Goal: Task Accomplishment & Management: Use online tool/utility

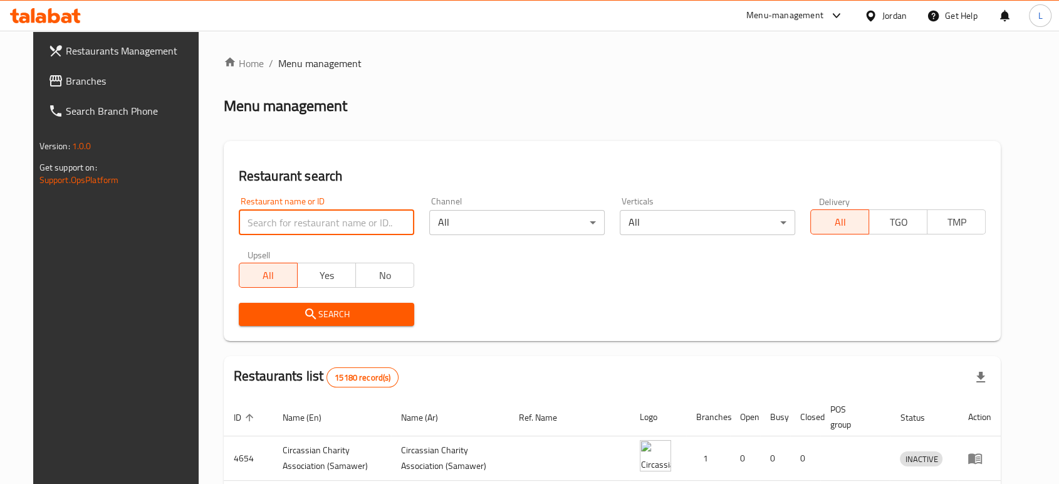
click at [318, 220] on input "search" at bounding box center [326, 222] width 175 height 25
click button "Search" at bounding box center [326, 314] width 175 height 23
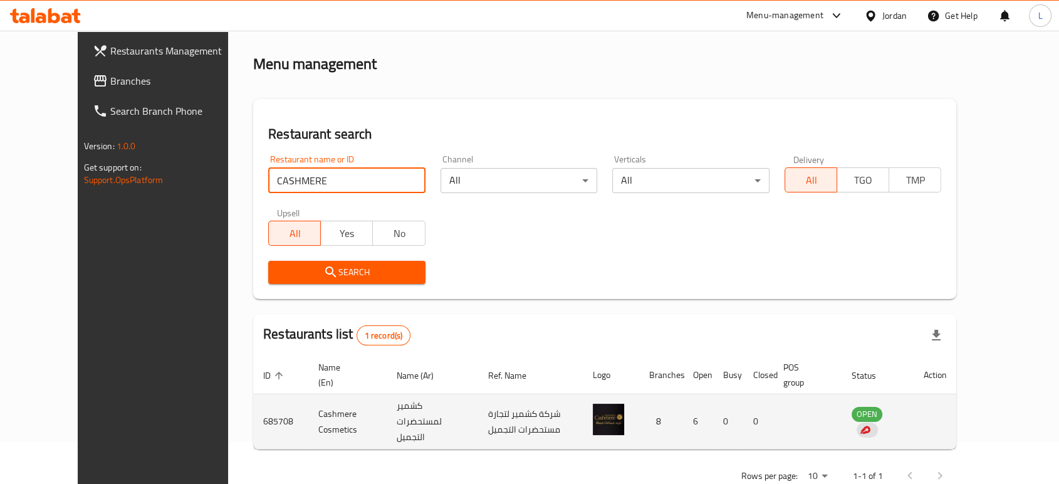
scroll to position [64, 0]
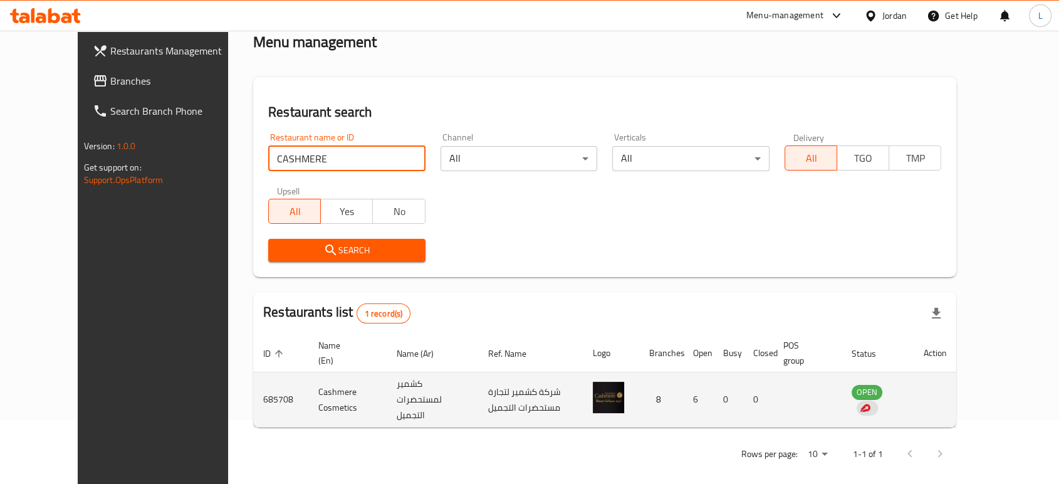
click at [308, 384] on td "Cashmere Cosmetics" at bounding box center [347, 399] width 78 height 55
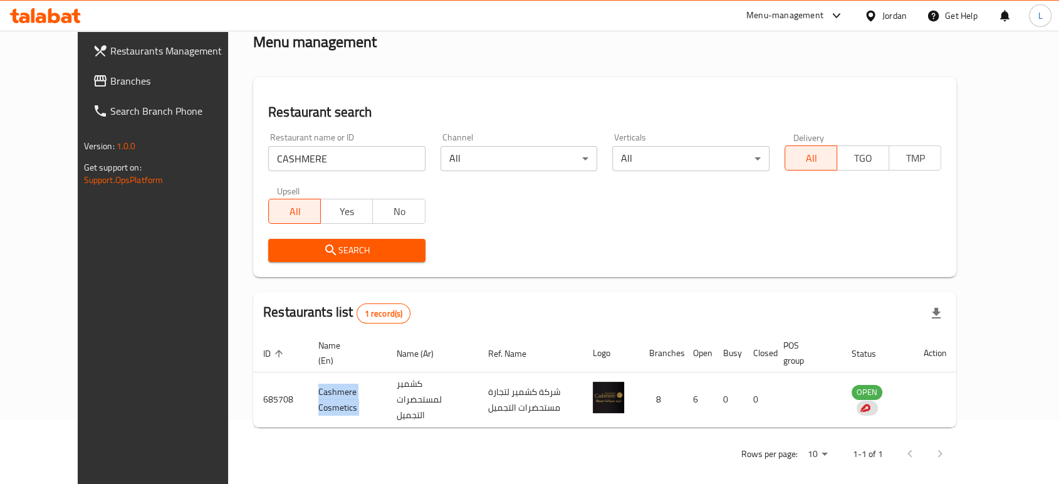
copy td "Cashmere Cosmetics"
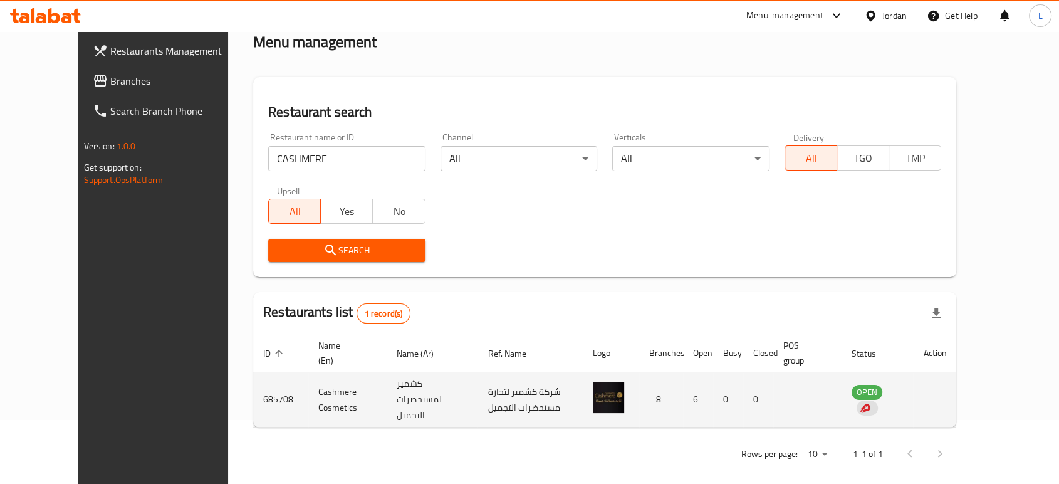
click at [253, 391] on td "685708" at bounding box center [280, 399] width 55 height 55
copy td "685708"
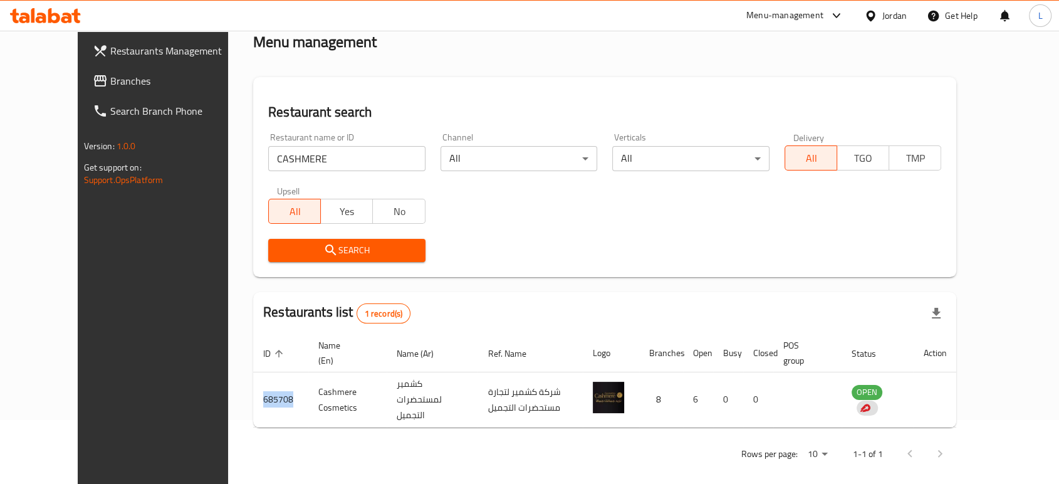
copy td "685708"
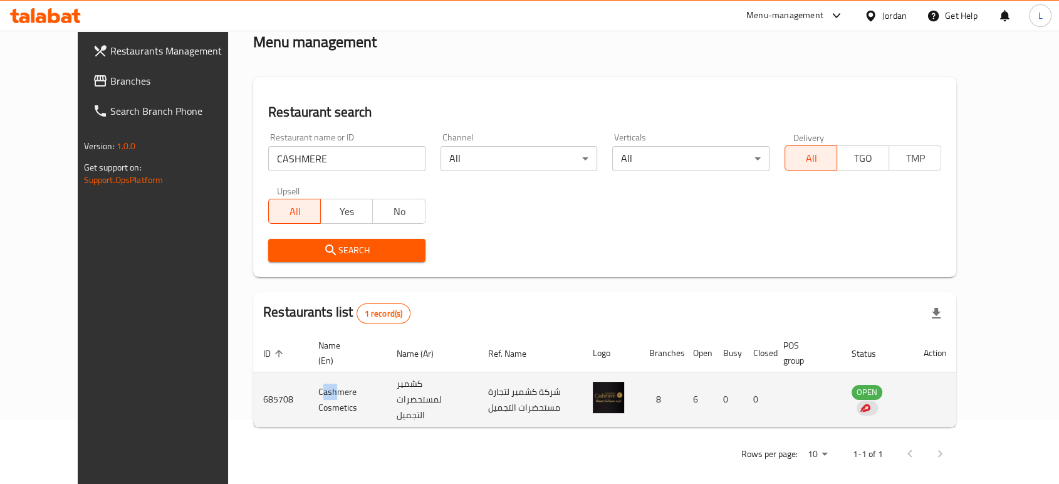
drag, startPoint x: 272, startPoint y: 385, endPoint x: 285, endPoint y: 382, distance: 13.4
click at [308, 382] on td "Cashmere Cosmetics" at bounding box center [347, 399] width 78 height 55
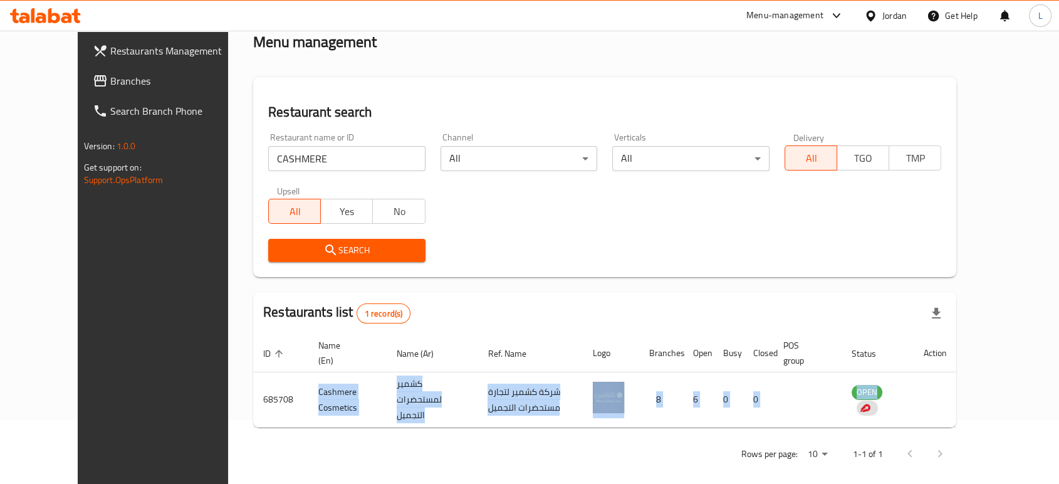
drag, startPoint x: 266, startPoint y: 385, endPoint x: 321, endPoint y: 425, distance: 68.5
click at [321, 425] on div "Home / Menu management Menu management Restaurant search Restaurant name or ID …" at bounding box center [604, 231] width 703 height 478
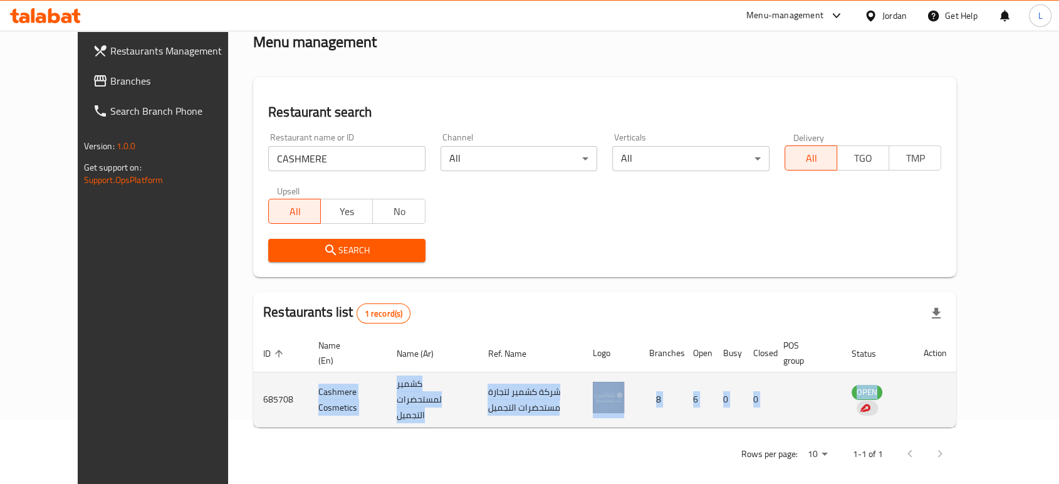
click at [308, 402] on td "Cashmere Cosmetics" at bounding box center [347, 399] width 78 height 55
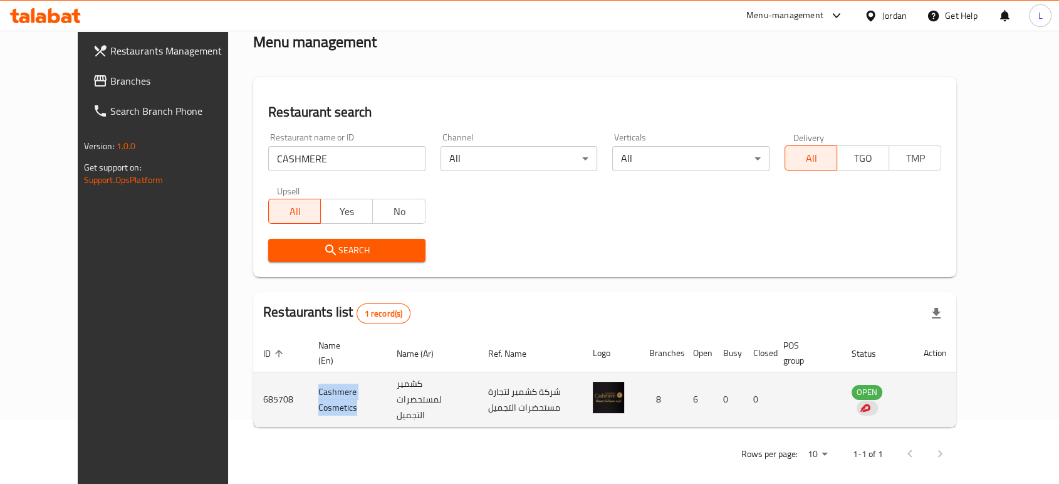
drag, startPoint x: 266, startPoint y: 387, endPoint x: 315, endPoint y: 403, distance: 51.7
click at [315, 403] on td "Cashmere Cosmetics" at bounding box center [347, 399] width 78 height 55
copy td "Cashmere Cosmetics"
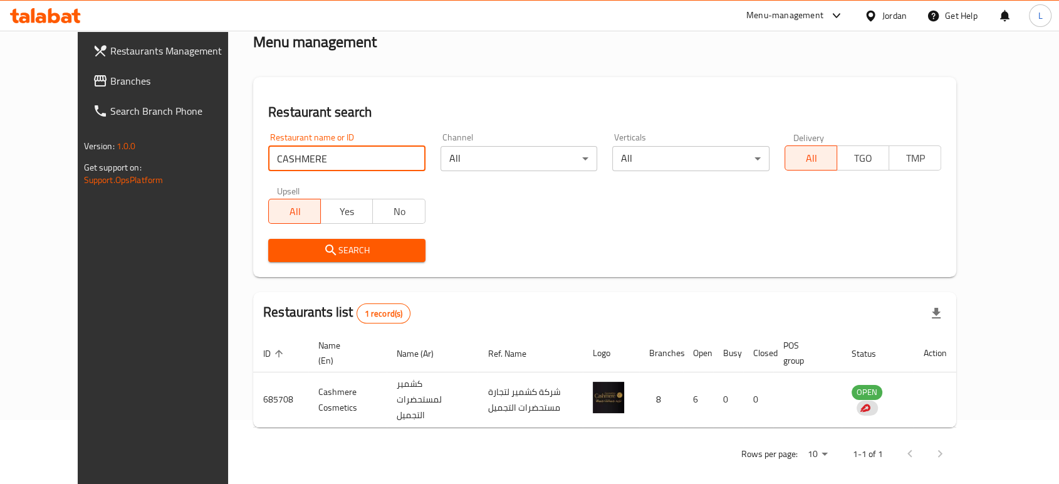
drag, startPoint x: 281, startPoint y: 162, endPoint x: 2, endPoint y: 138, distance: 280.4
click at [78, 140] on div "Restaurants Management Branches Search Branch Phone Version: 1.0.0 Get support …" at bounding box center [530, 231] width 904 height 528
type input "abed coffee"
click button "Search" at bounding box center [346, 250] width 157 height 23
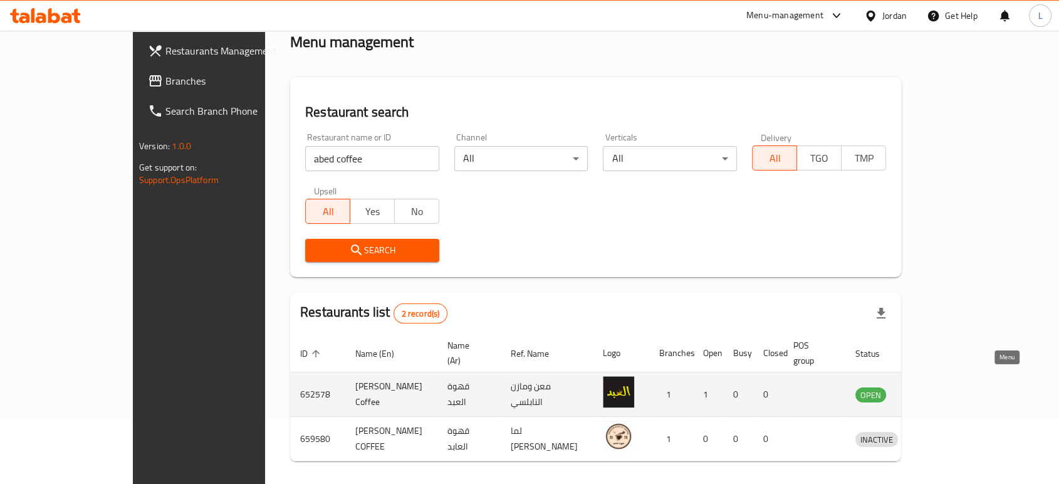
click at [938, 387] on icon "enhanced table" at bounding box center [930, 394] width 15 height 15
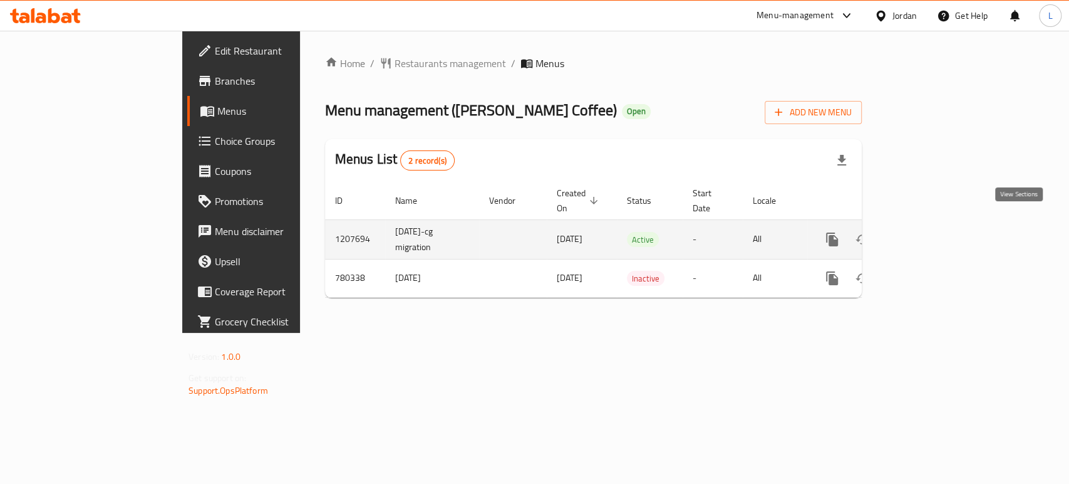
click at [930, 232] on icon "enhanced table" at bounding box center [922, 239] width 15 height 15
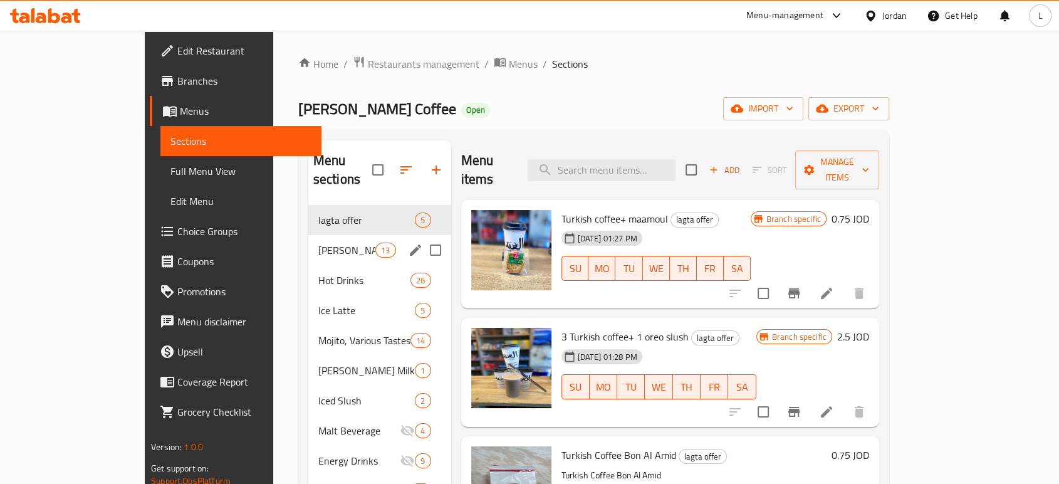
click at [308, 239] on div "[PERSON_NAME] Special Menu 13" at bounding box center [379, 250] width 143 height 30
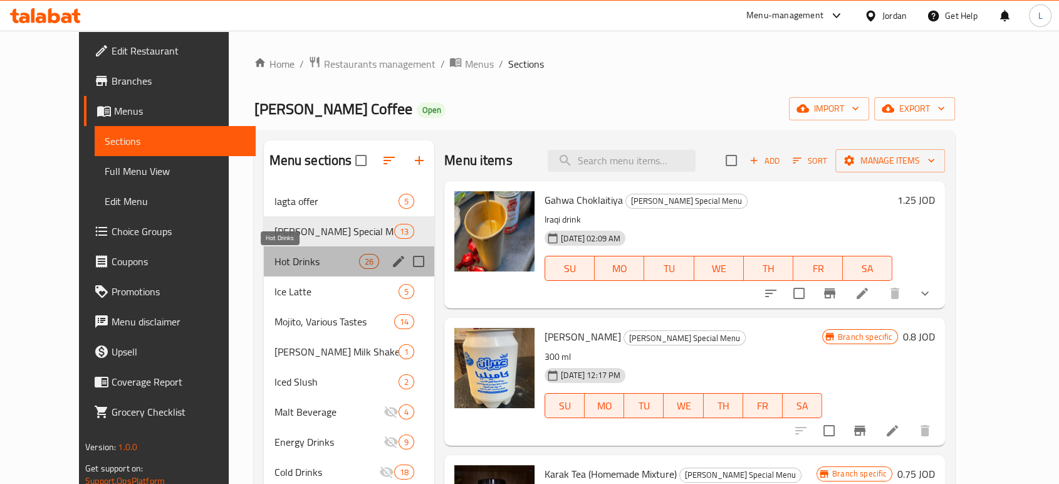
click at [306, 262] on span "Hot Drinks" at bounding box center [316, 261] width 85 height 15
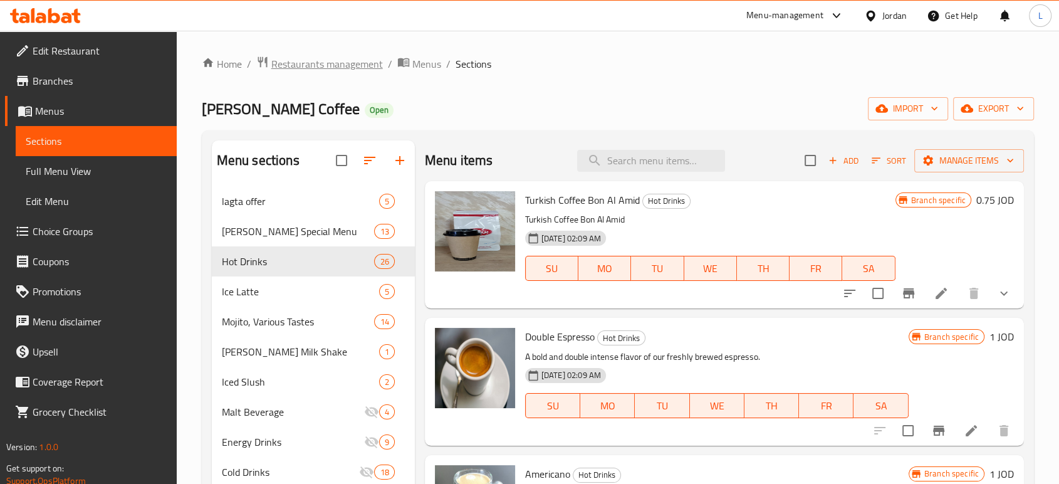
click at [308, 71] on span "Restaurants management" at bounding box center [327, 63] width 112 height 15
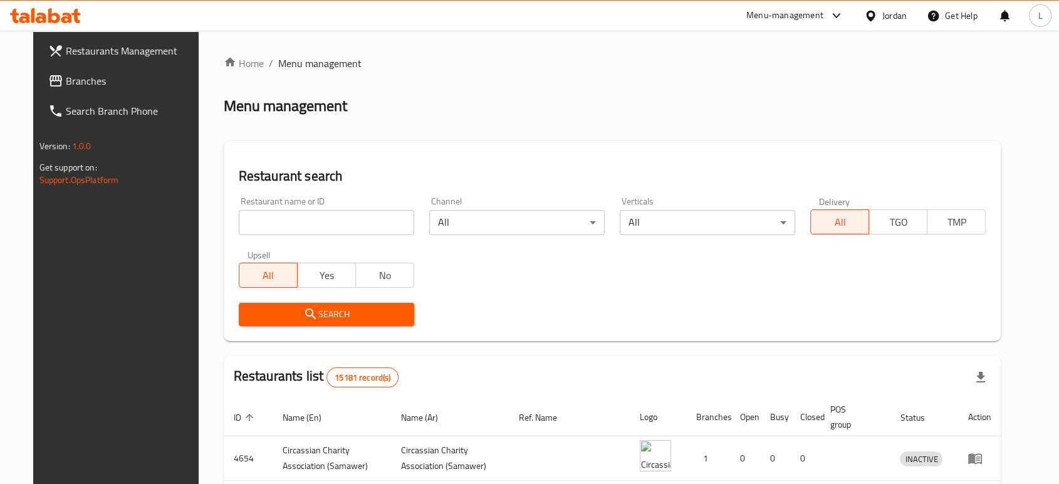
click at [337, 226] on input "search" at bounding box center [326, 222] width 175 height 25
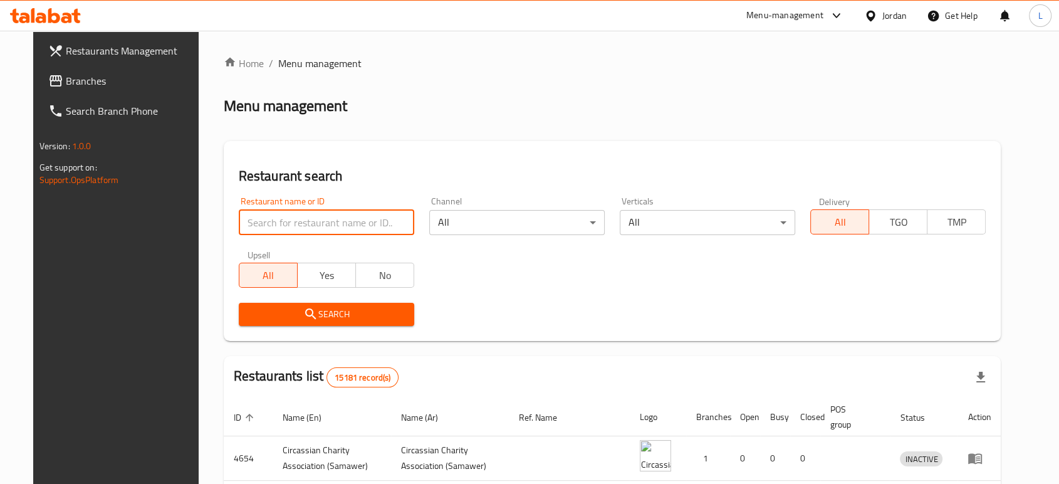
type input "elite"
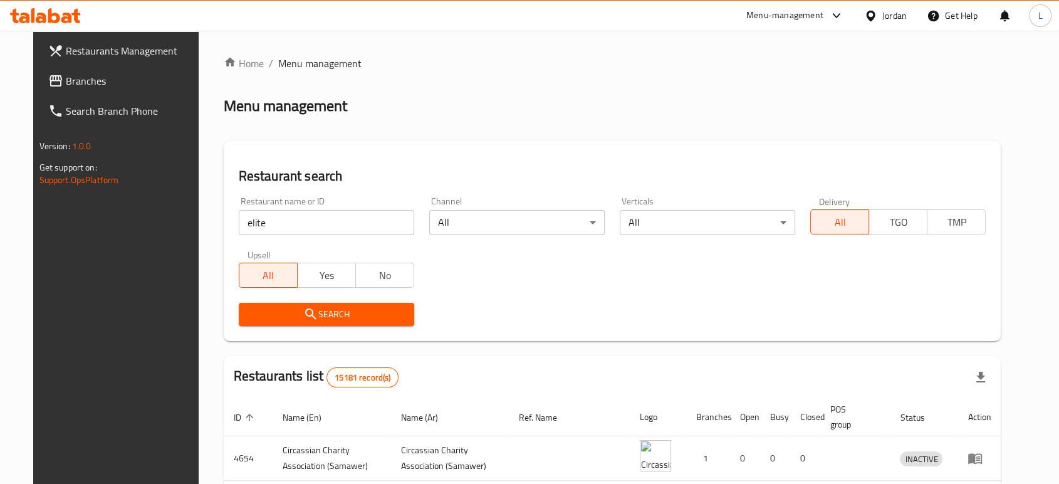
click at [353, 314] on span "Search" at bounding box center [326, 314] width 155 height 16
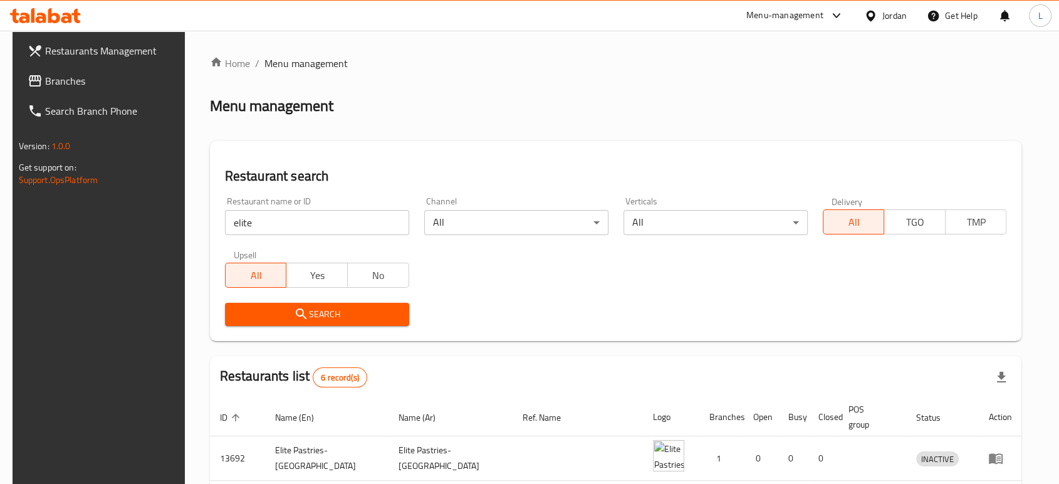
click at [792, 12] on div "Menu-management" at bounding box center [784, 15] width 77 height 15
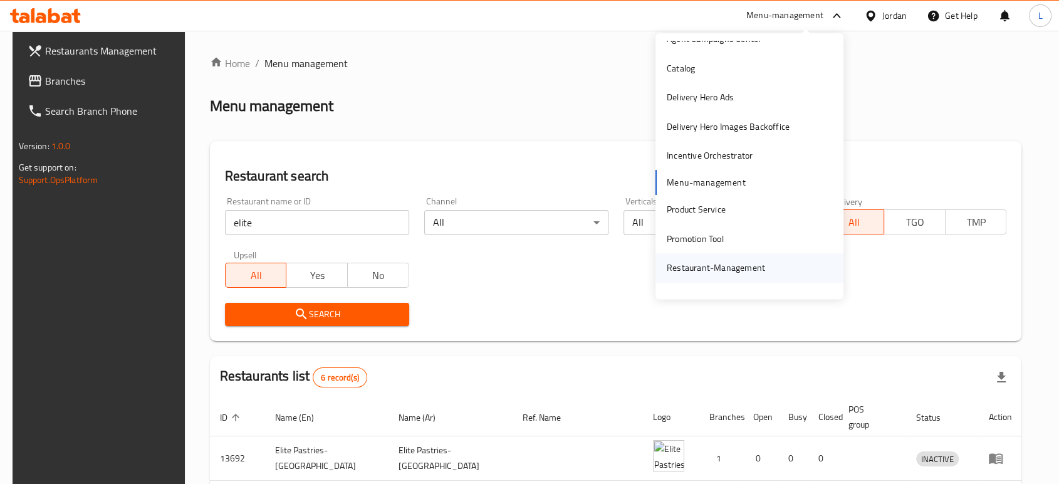
scroll to position [65, 0]
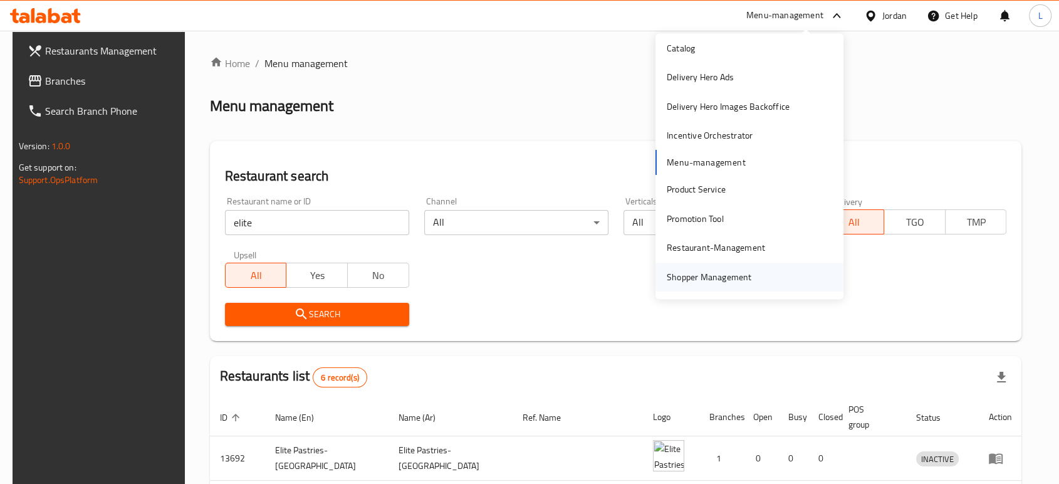
click at [687, 272] on div "Shopper Management" at bounding box center [709, 277] width 85 height 14
